Goal: Task Accomplishment & Management: Manage account settings

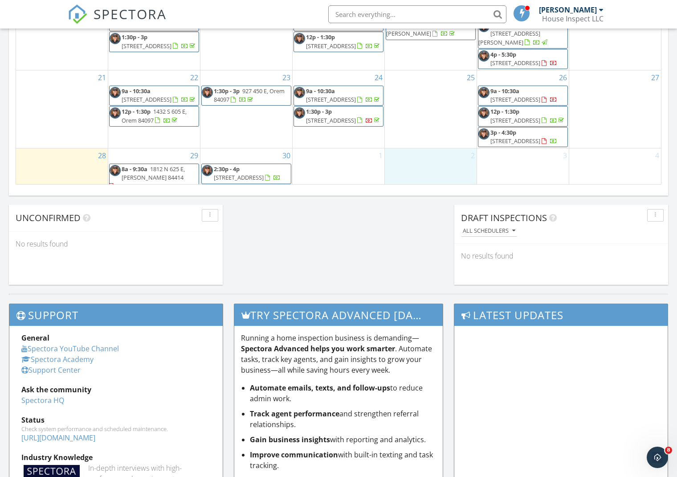
scroll to position [705, 0]
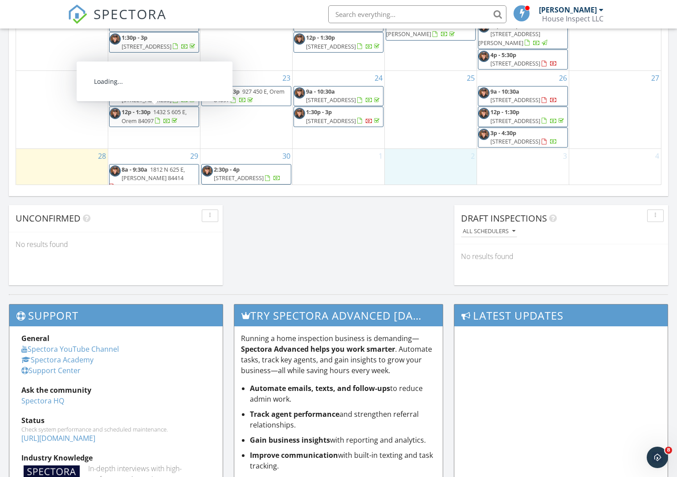
click at [153, 165] on span "8a - 9:30a 1812 N 625 E, Ogden 84414" at bounding box center [154, 178] width 89 height 26
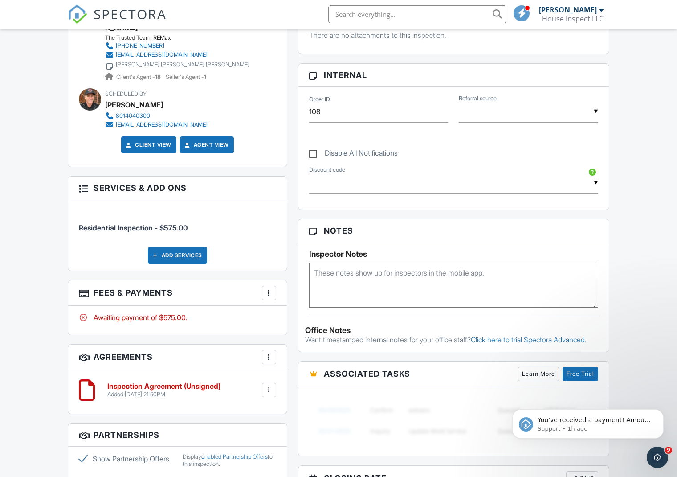
scroll to position [410, 0]
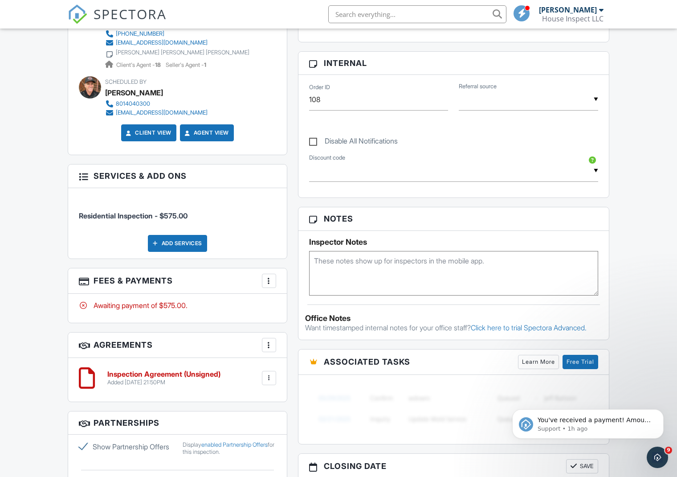
click at [272, 276] on div at bounding box center [269, 280] width 9 height 9
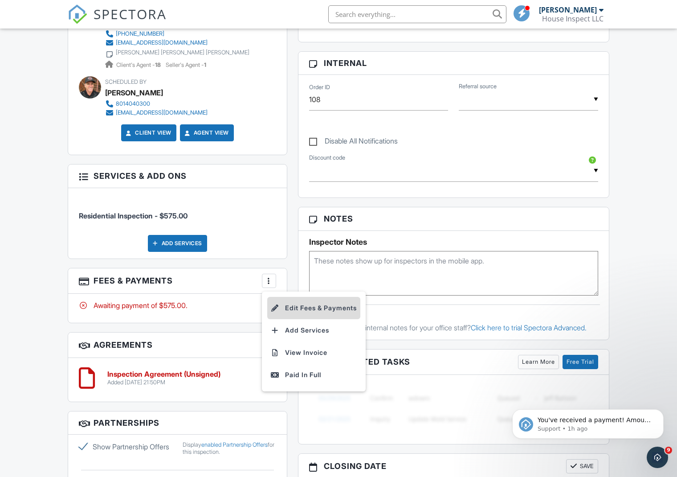
click at [301, 297] on li "Edit Fees & Payments" at bounding box center [313, 308] width 93 height 22
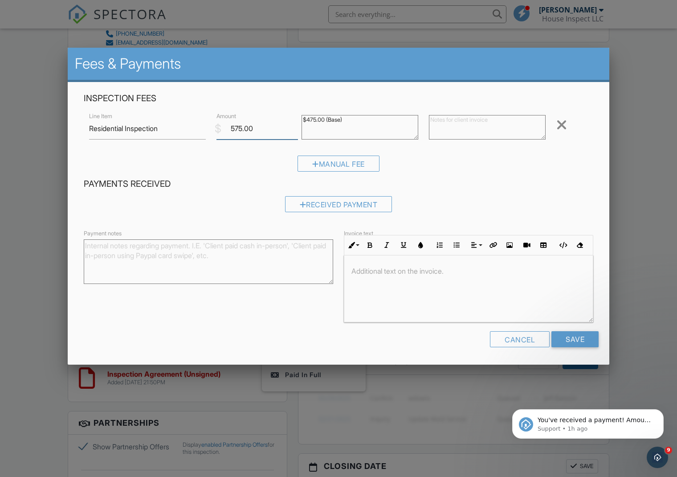
click at [235, 123] on input "575.00" at bounding box center [257, 129] width 82 height 22
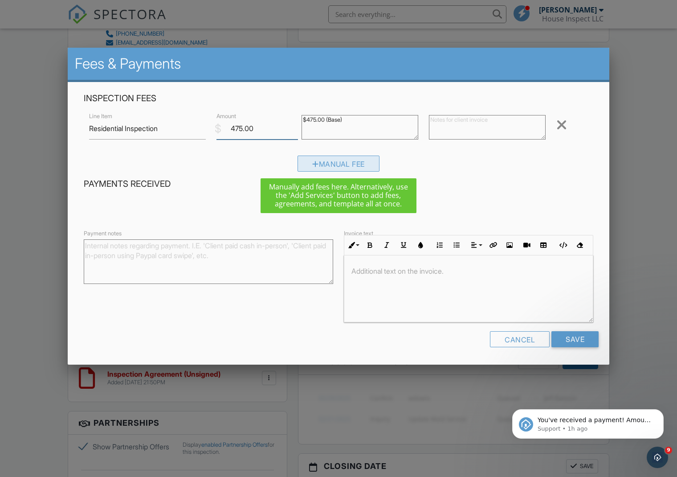
type input "475.00"
click at [332, 164] on div "Manual Fee" at bounding box center [339, 163] width 82 height 16
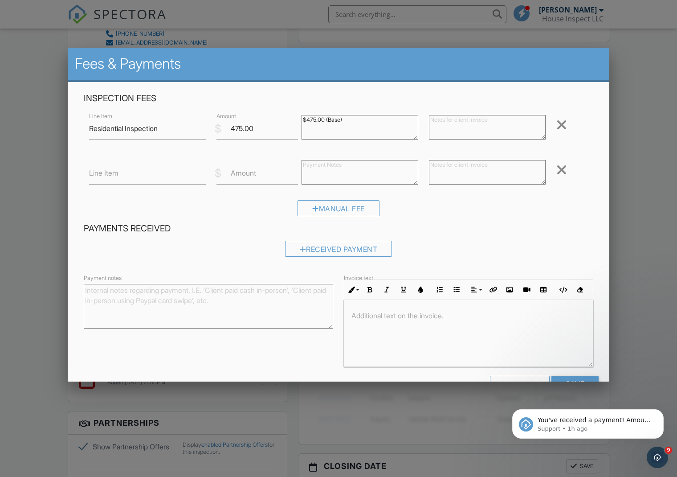
click at [110, 175] on label "Line Item" at bounding box center [103, 173] width 29 height 10
click at [110, 175] on input "Line Item" at bounding box center [147, 174] width 117 height 22
type input "age Based fee"
type input "25.00"
click at [361, 210] on div "Manual Fee" at bounding box center [339, 208] width 82 height 16
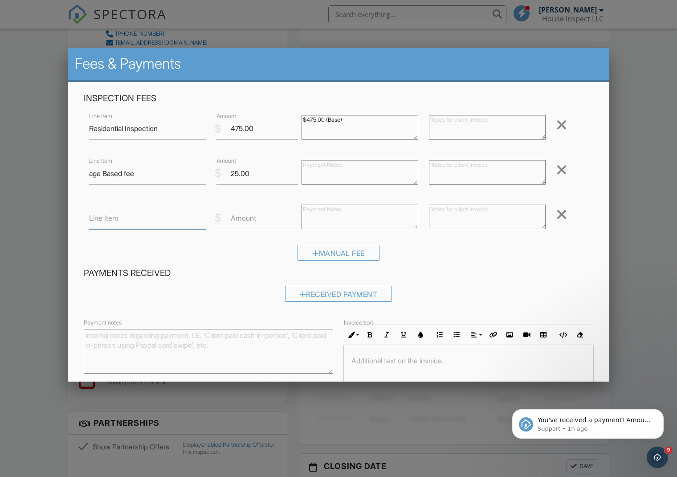
click at [128, 217] on input "Line Item" at bounding box center [147, 218] width 117 height 22
type input "Meth tests"
type input "200.00"
click at [457, 272] on h4 "Payments Received" at bounding box center [339, 273] width 510 height 12
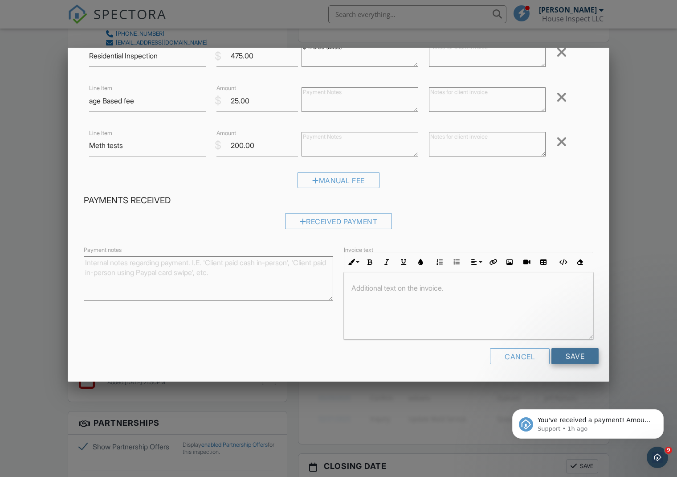
click at [572, 352] on input "Save" at bounding box center [574, 356] width 47 height 16
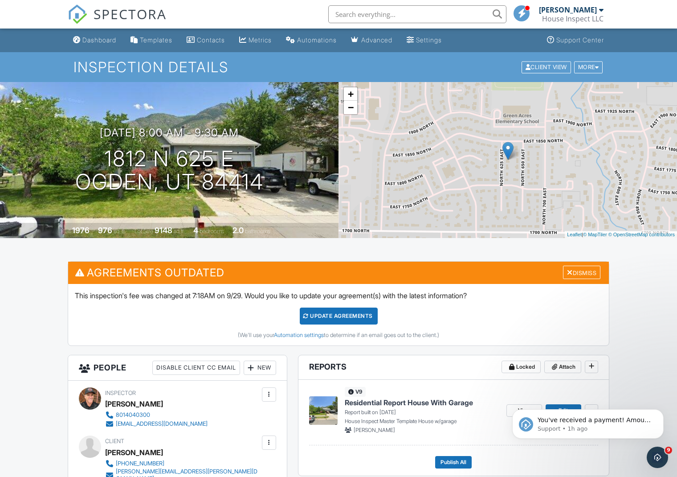
click at [361, 317] on div "Update Agreements" at bounding box center [339, 315] width 78 height 17
